Goal: Check status: Check status

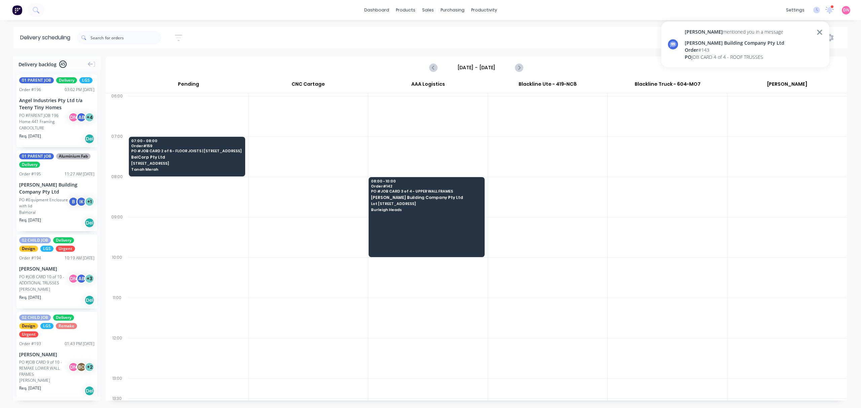
click at [769, 53] on div "Order # 143" at bounding box center [735, 49] width 100 height 7
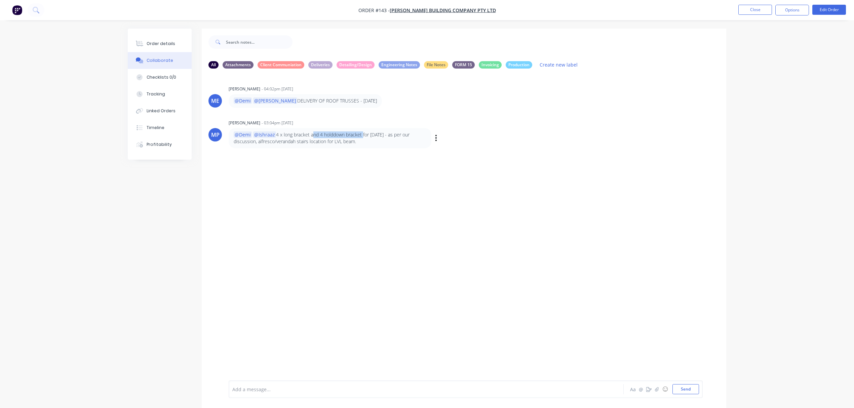
drag, startPoint x: 315, startPoint y: 132, endPoint x: 367, endPoint y: 137, distance: 52.3
click at [365, 136] on p "@Demi @Ishraaz 4 x long bracket and 4 holddown bracket for [DATE] - as per our …" at bounding box center [330, 139] width 193 height 14
click at [339, 208] on div "ME [PERSON_NAME] - 04:02pm [DATE] @Demi @[PERSON_NAME] DELIVERY OF ROOF TRUSSES…" at bounding box center [464, 227] width 525 height 307
drag, startPoint x: 295, startPoint y: 102, endPoint x: 331, endPoint y: 103, distance: 36.7
click at [331, 103] on p "@Demi @[PERSON_NAME] DELIVERY OF ROOF TRUSSES - [DATE]" at bounding box center [305, 101] width 143 height 7
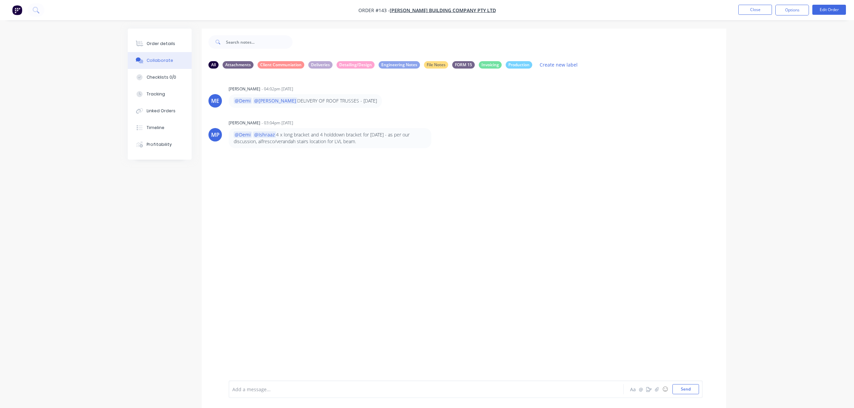
click at [367, 182] on div "ME [PERSON_NAME] - 04:02pm [DATE] @Demi @[PERSON_NAME] DELIVERY OF ROOF TRUSSES…" at bounding box center [464, 227] width 525 height 307
click at [462, 10] on span "[PERSON_NAME] Building Company Pty Ltd" at bounding box center [443, 10] width 106 height 6
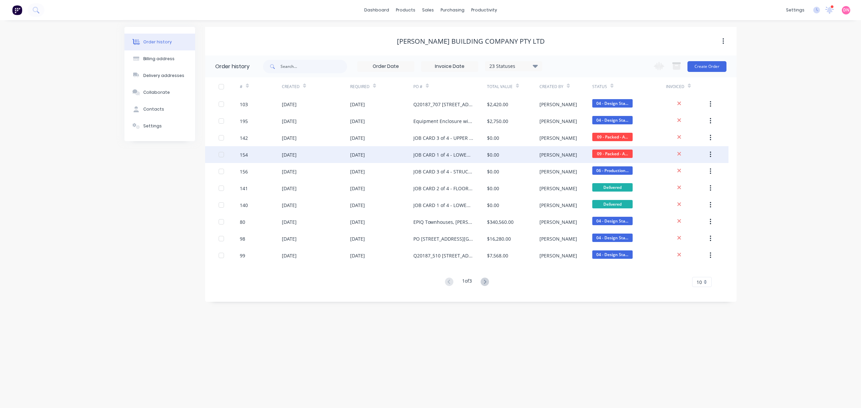
click at [441, 151] on div "JOB CARD 1 of 4 - LOWER WALLS" at bounding box center [450, 154] width 74 height 17
